Goal: Transaction & Acquisition: Subscribe to service/newsletter

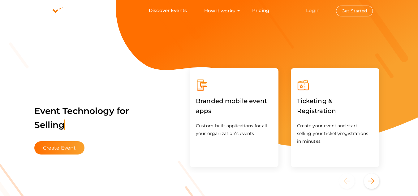
click at [313, 8] on link "Login" at bounding box center [313, 10] width 14 height 6
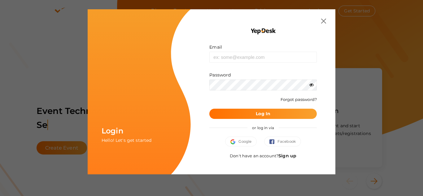
click at [288, 156] on link "Sign up" at bounding box center [287, 156] width 18 height 6
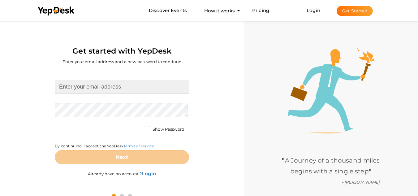
click at [92, 85] on input at bounding box center [122, 87] width 134 height 14
type input "[EMAIL_ADDRESS][DOMAIN_NAME]"
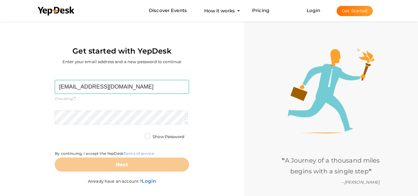
click at [97, 106] on form "skywirebroadcast6@gmail.com Required. Invalid email. Checking You already have …" at bounding box center [122, 126] width 134 height 92
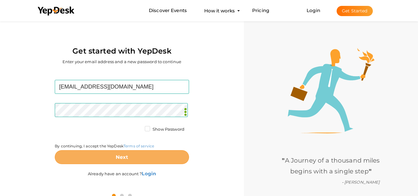
click at [132, 154] on button "Next" at bounding box center [122, 157] width 134 height 14
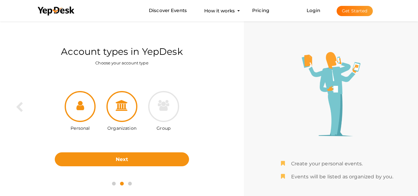
click at [125, 113] on div at bounding box center [121, 106] width 31 height 31
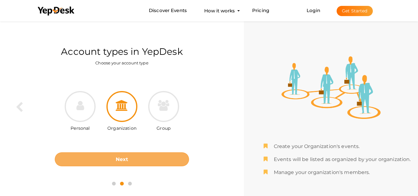
click at [139, 158] on button "Next" at bounding box center [122, 159] width 134 height 14
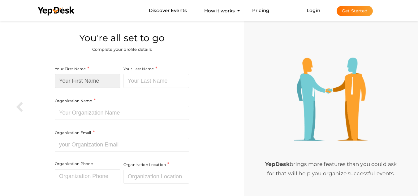
click at [84, 83] on input at bounding box center [88, 81] width 66 height 14
type input "Skywire"
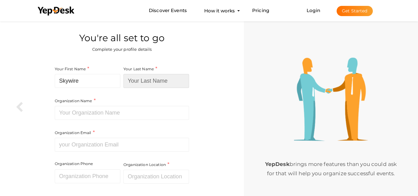
type input "Broadcast"
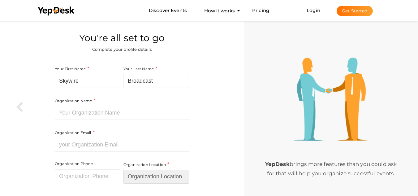
type input "[GEOGRAPHIC_DATA]"
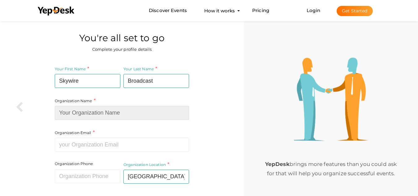
click at [99, 107] on input at bounding box center [122, 113] width 134 height 14
type input "Skywire Broadcast"
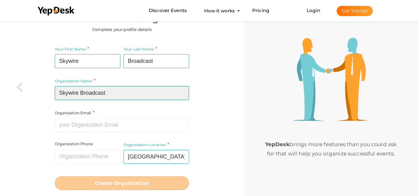
scroll to position [37, 0]
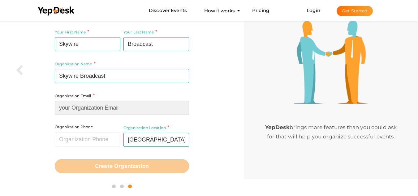
drag, startPoint x: 108, startPoint y: 101, endPoint x: 109, endPoint y: 106, distance: 5.0
click at [108, 101] on div "Organization Email Required. Invalid email." at bounding box center [122, 103] width 134 height 23
type input "deepak@skywirebroadcast.com"
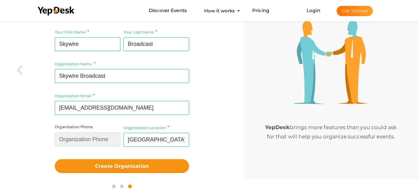
click at [88, 137] on input "text" at bounding box center [88, 139] width 66 height 14
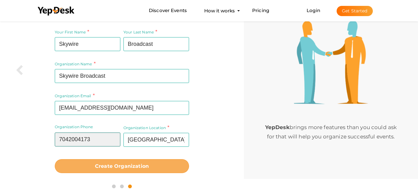
type input "7042004173"
click at [130, 171] on button "Create Organization" at bounding box center [122, 166] width 134 height 14
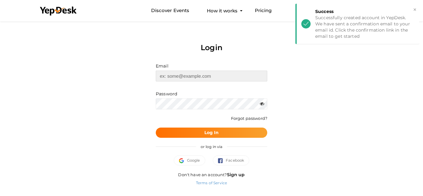
type input "skywirebroadcast6@gmail.com"
click at [211, 129] on span "Log In" at bounding box center [211, 132] width 15 height 6
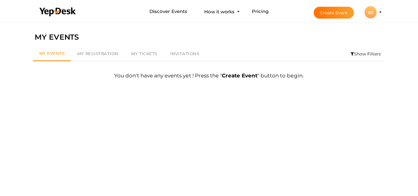
scroll to position [20, 0]
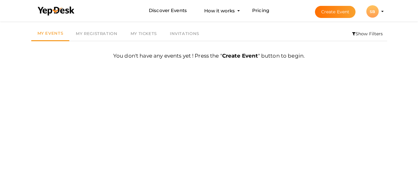
click at [375, 13] on div "SB" at bounding box center [372, 11] width 12 height 12
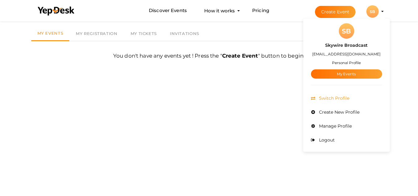
click at [334, 99] on span "Switch Profile" at bounding box center [333, 98] width 32 height 6
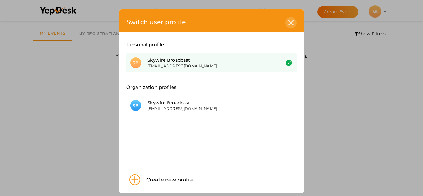
click at [291, 19] on div at bounding box center [290, 22] width 11 height 11
